Goal: Information Seeking & Learning: Learn about a topic

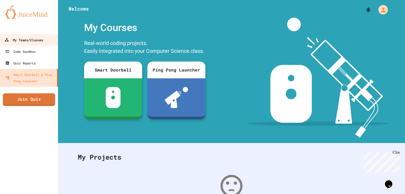
click at [35, 39] on div "My Teams/Classes" at bounding box center [23, 40] width 39 height 7
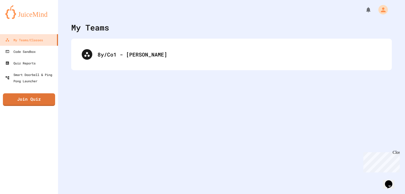
click at [129, 43] on div "8y/Co1 - [PERSON_NAME]" at bounding box center [231, 55] width 320 height 32
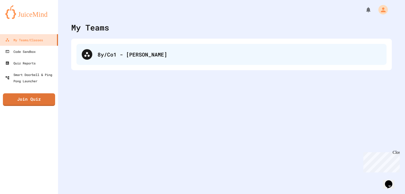
click at [124, 55] on div "8y/Co1 - [PERSON_NAME]" at bounding box center [240, 55] width 284 height 8
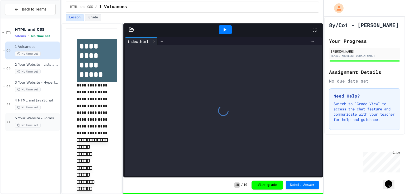
click at [36, 127] on span "No time set" at bounding box center [28, 125] width 26 height 5
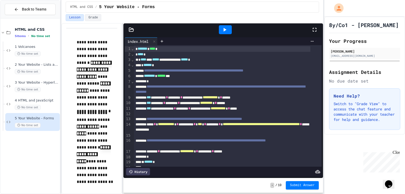
click at [225, 28] on icon at bounding box center [224, 30] width 6 height 6
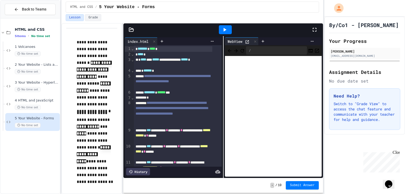
click at [245, 40] on icon at bounding box center [247, 42] width 4 height 4
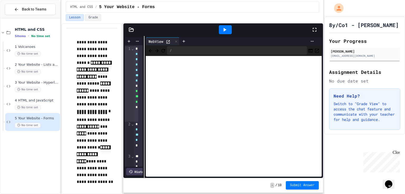
click at [143, 116] on div "**********" at bounding box center [223, 107] width 200 height 142
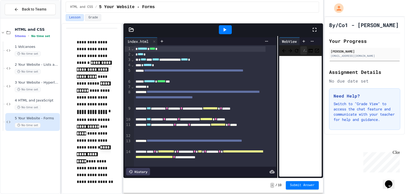
click at [277, 126] on div "**********" at bounding box center [223, 107] width 200 height 142
click at [32, 100] on span "4 HTML and JavaScript" at bounding box center [37, 101] width 44 height 4
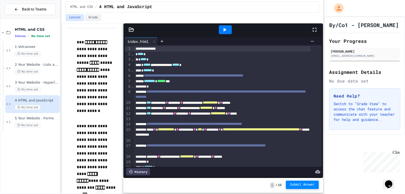
click at [310, 185] on span "Submit Answer" at bounding box center [302, 185] width 25 height 4
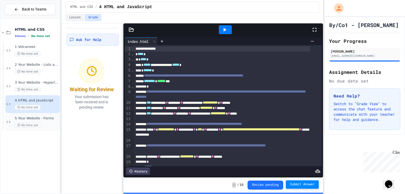
click at [38, 124] on span "No time set" at bounding box center [28, 125] width 26 height 5
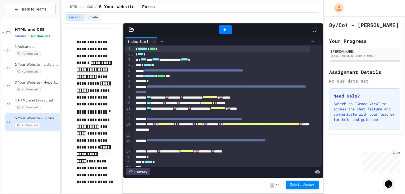
click at [293, 186] on span "Submit Answer" at bounding box center [302, 185] width 25 height 4
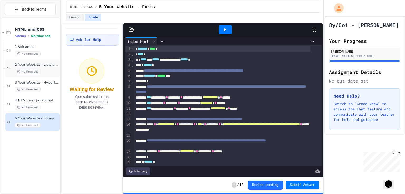
click at [27, 70] on span "No time set" at bounding box center [28, 71] width 26 height 5
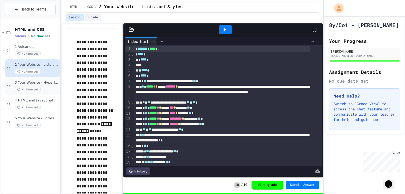
click at [35, 79] on div "3 Your Website - Hyperlinks and Images No time set" at bounding box center [32, 86] width 55 height 18
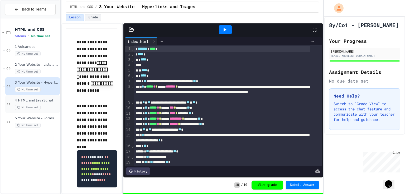
click at [41, 103] on div "4 HTML and JavaScript No time set" at bounding box center [37, 105] width 44 height 12
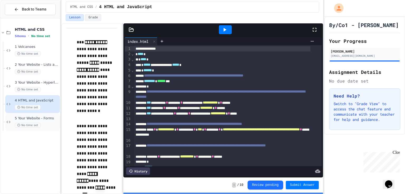
click at [44, 123] on div "No time set" at bounding box center [37, 125] width 44 height 5
